Goal: Task Accomplishment & Management: Manage account settings

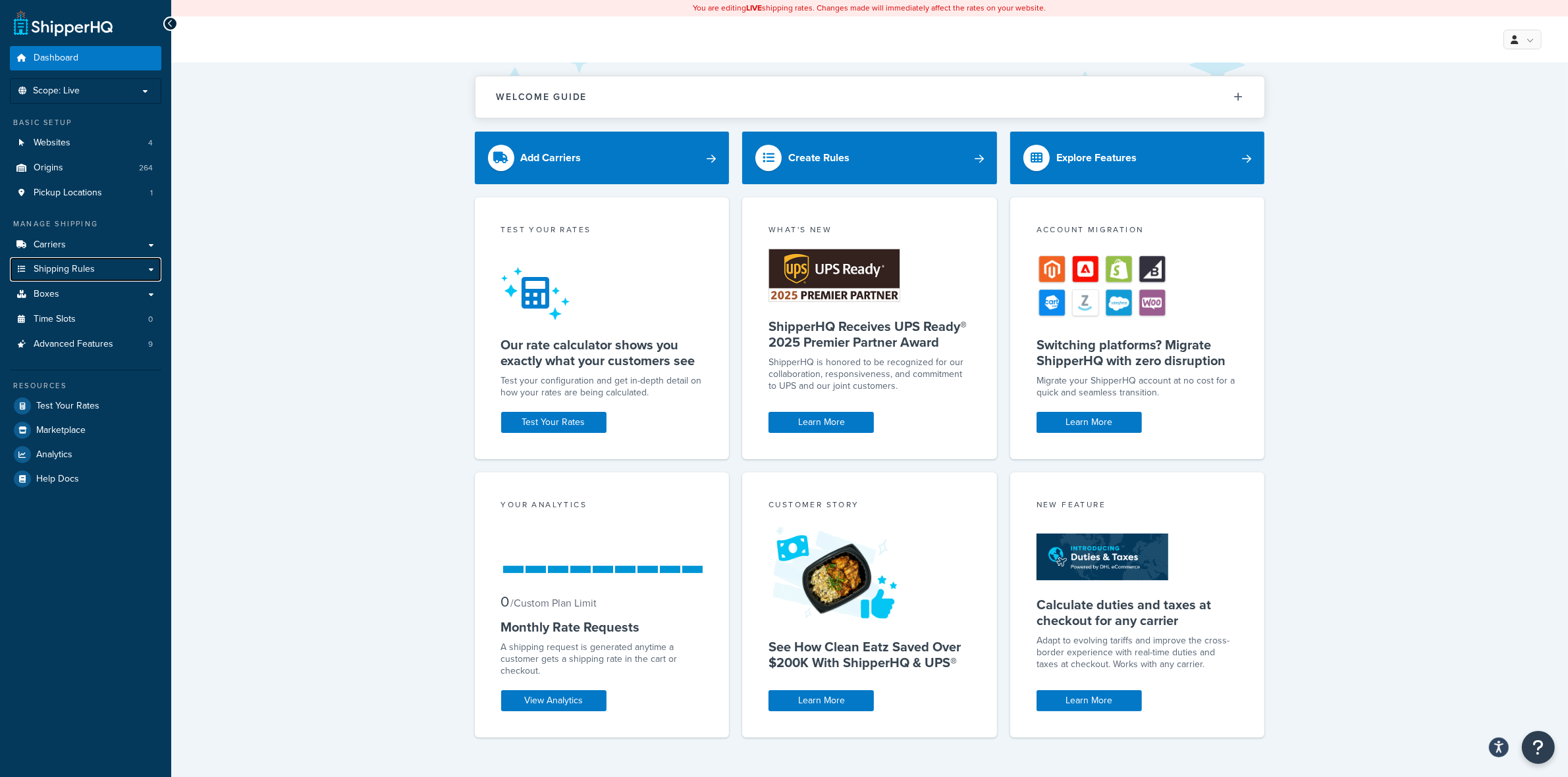
click at [68, 268] on span "Shipping Rules" at bounding box center [64, 269] width 61 height 11
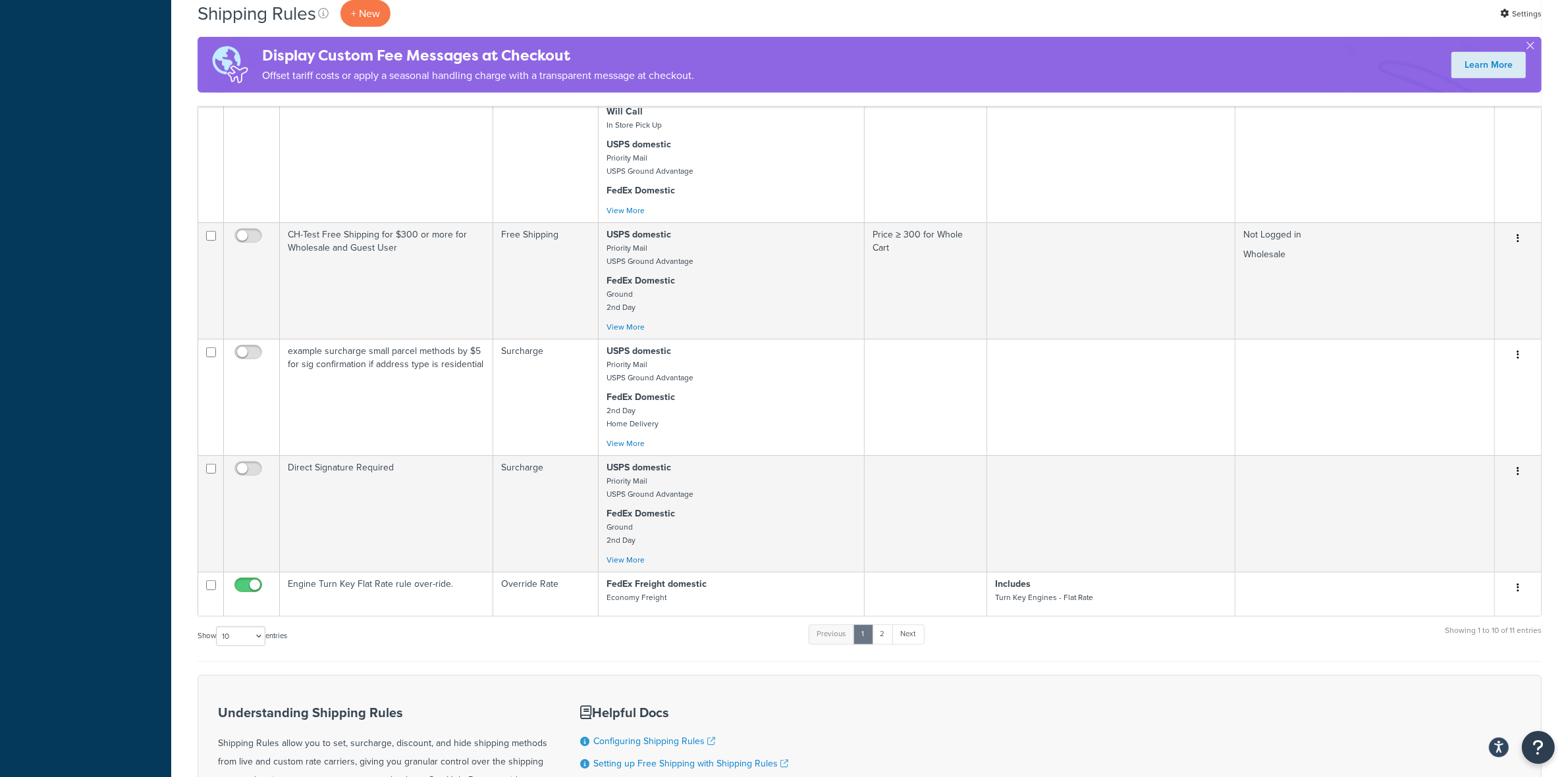
scroll to position [823, 0]
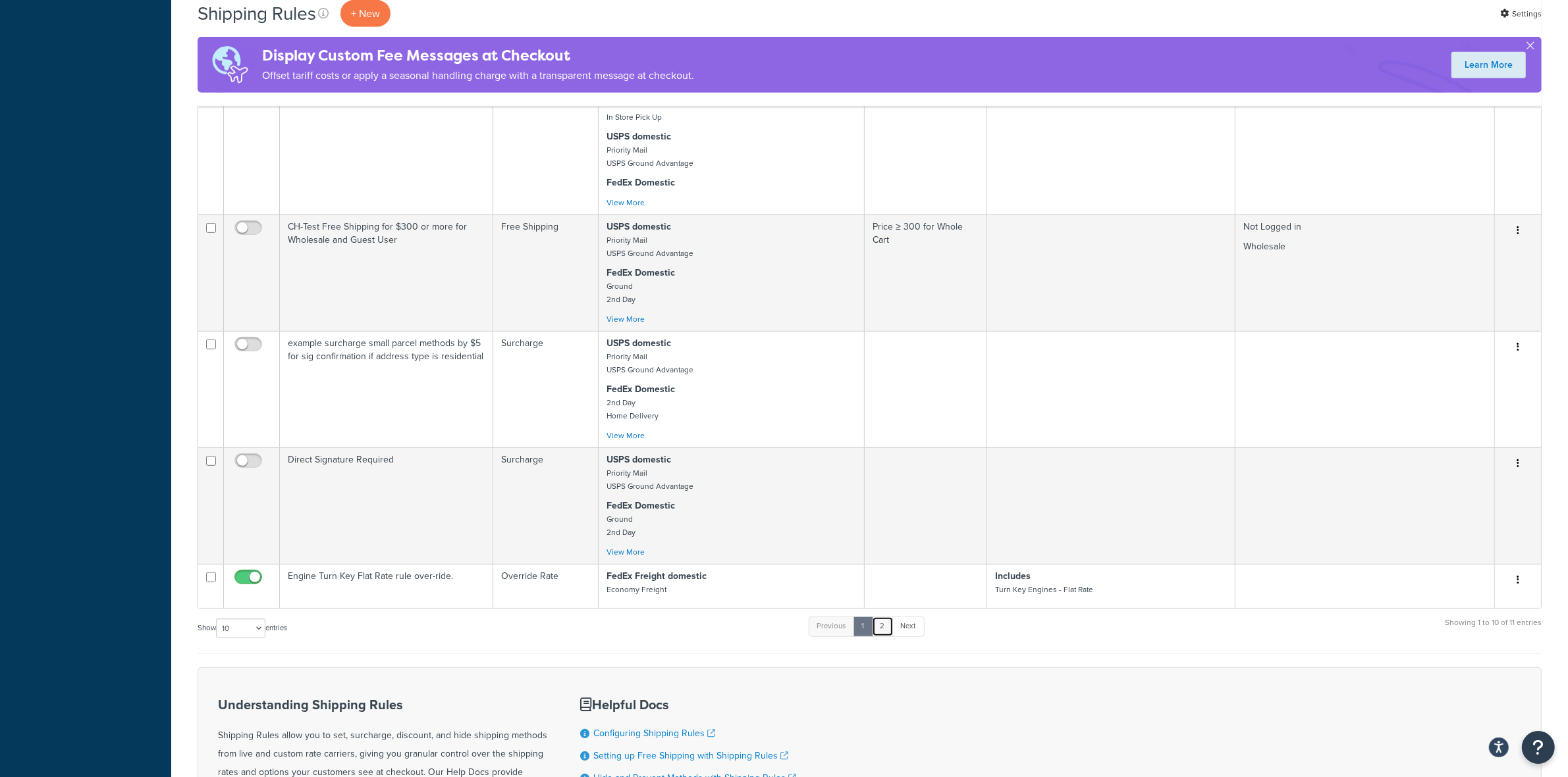
click at [883, 632] on link "2" at bounding box center [883, 626] width 22 height 20
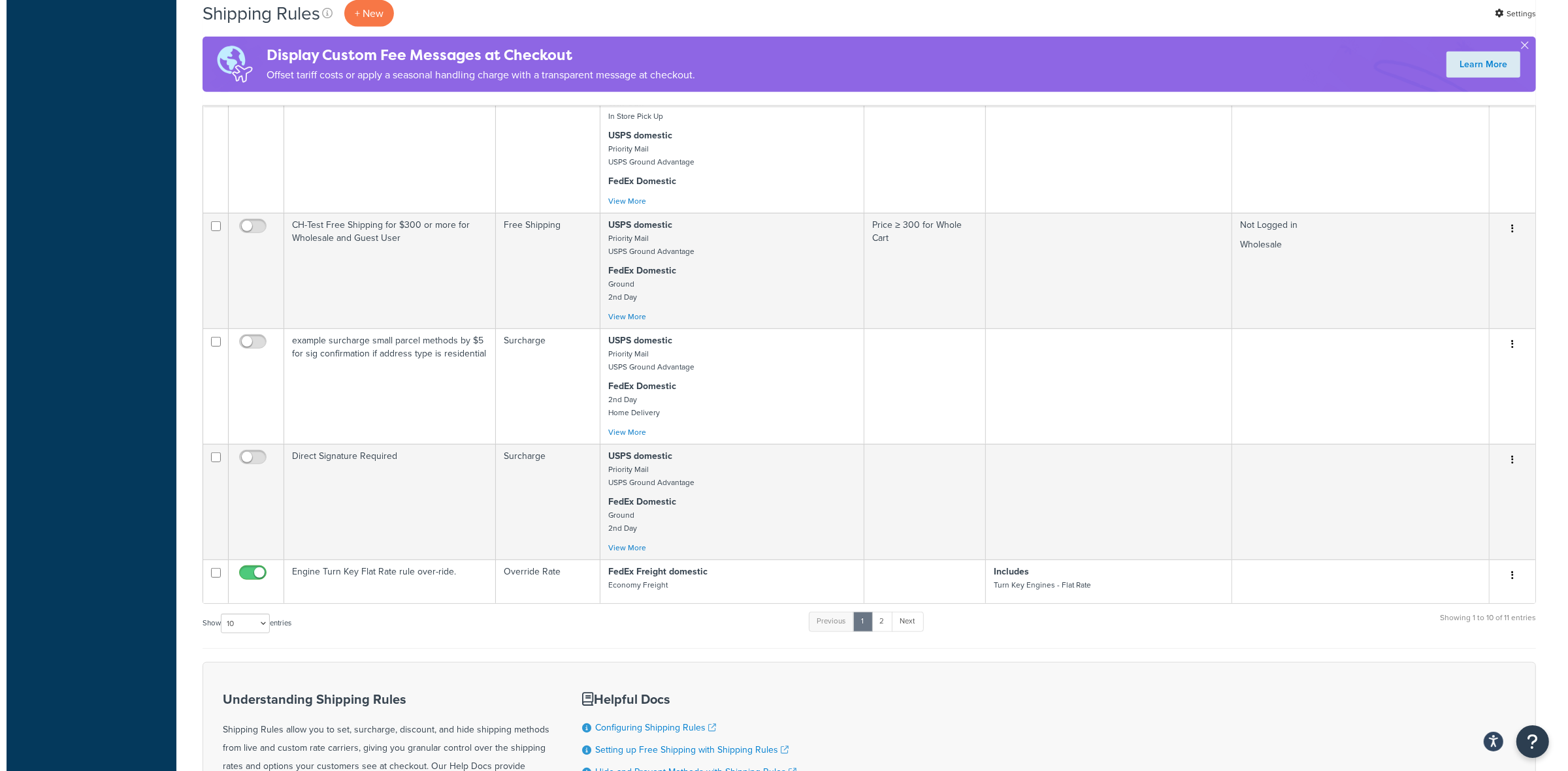
scroll to position [0, 0]
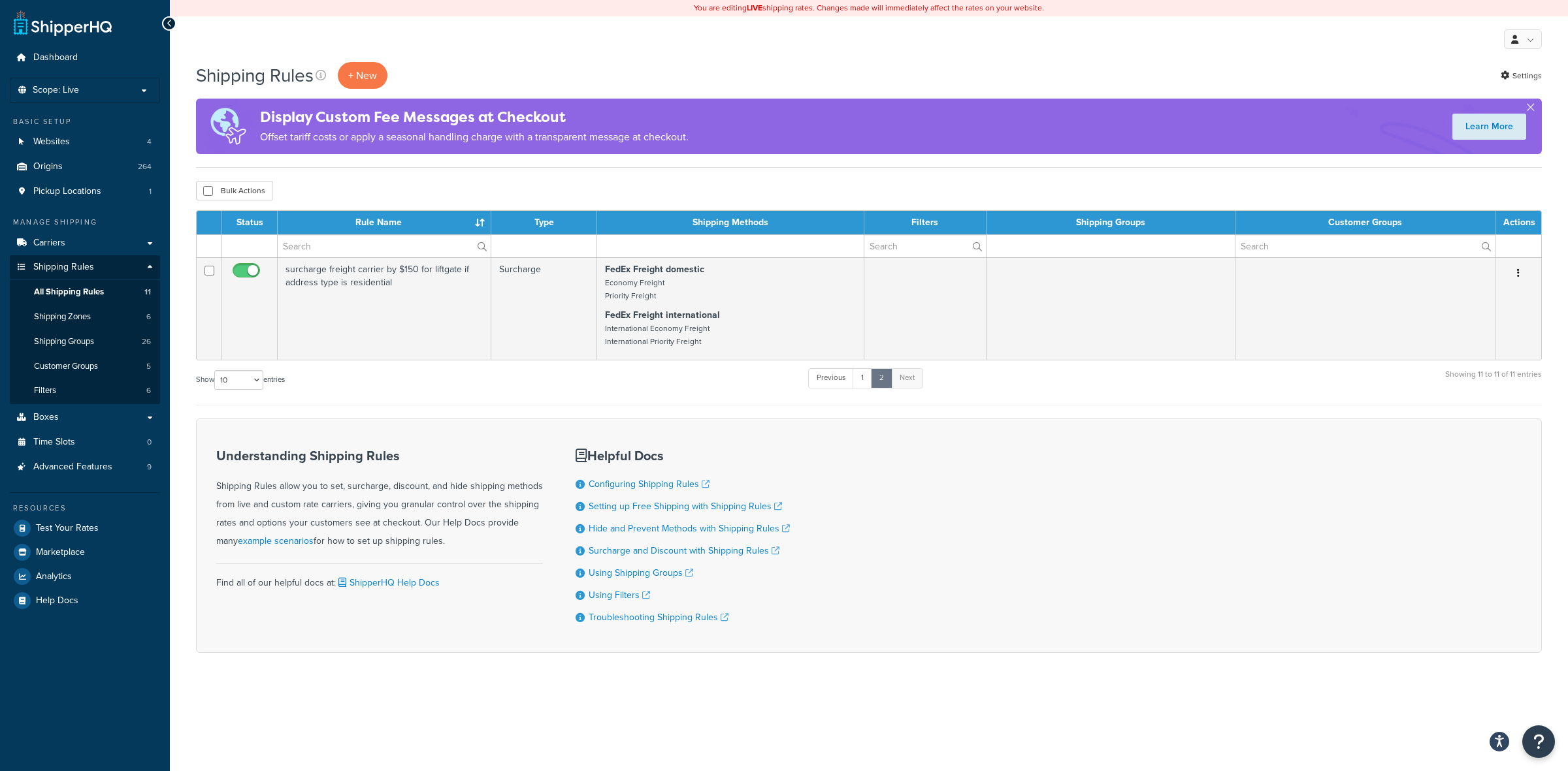
click at [434, 331] on td "surcharge freight carrier by $150 for liftgate if address type is residential" at bounding box center [385, 308] width 214 height 102
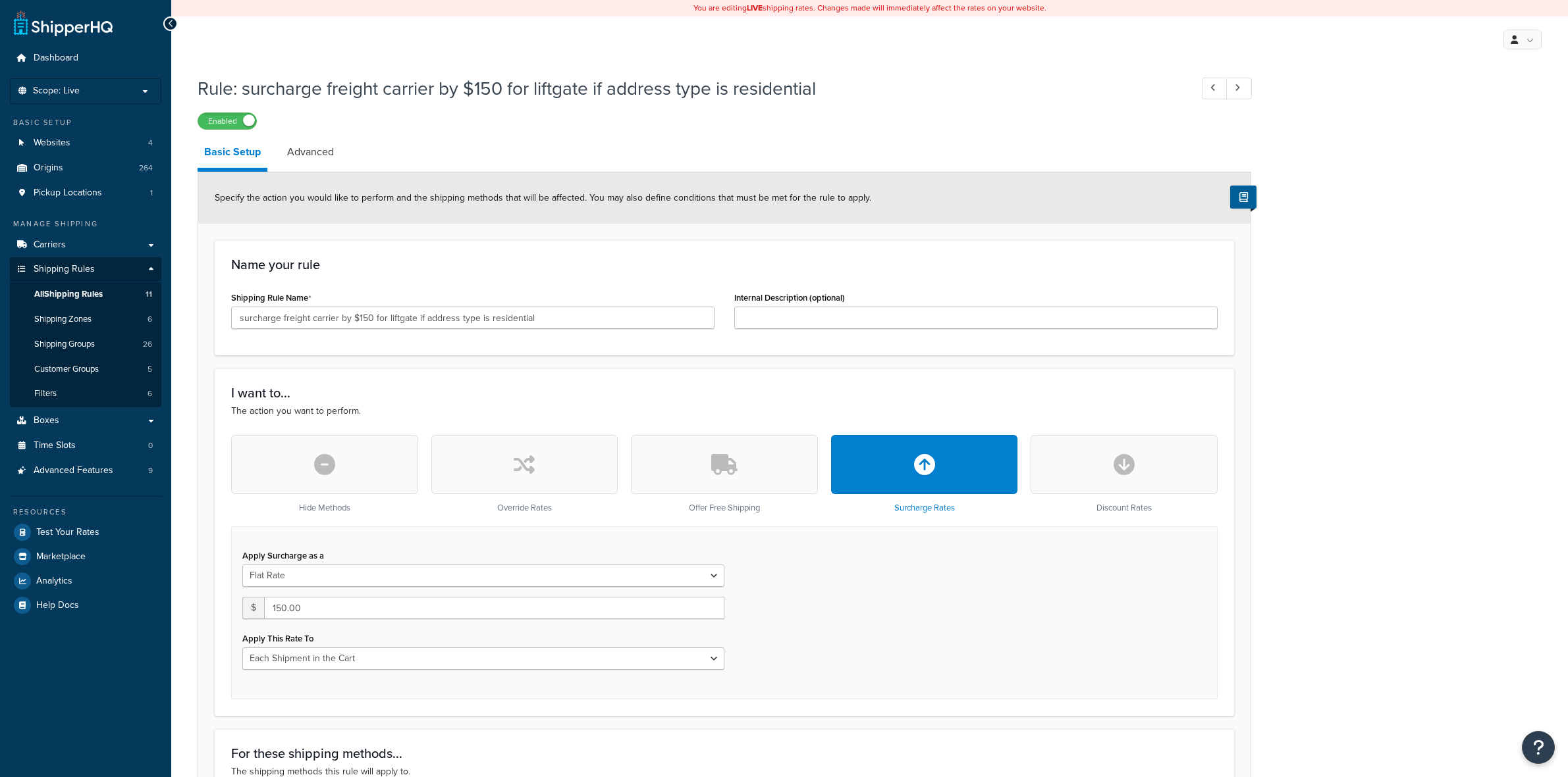
select select "CART"
